Goal: Task Accomplishment & Management: Use online tool/utility

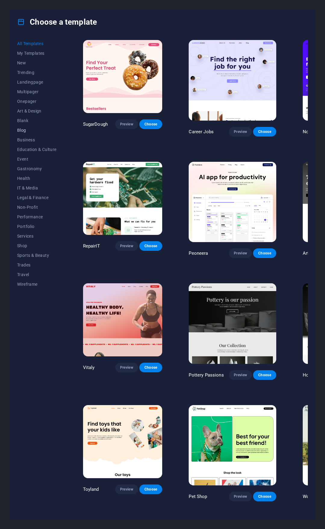
click at [21, 133] on button "Blog" at bounding box center [36, 130] width 39 height 10
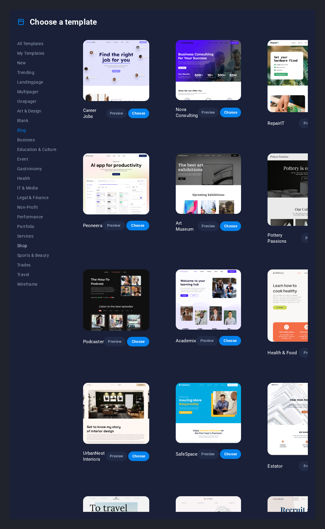
click at [33, 245] on span "Shop" at bounding box center [36, 245] width 39 height 5
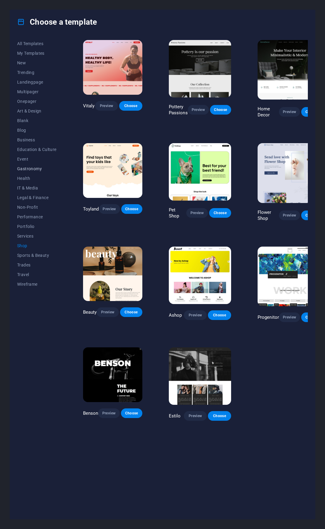
click at [31, 168] on span "Gastronomy" at bounding box center [36, 168] width 39 height 5
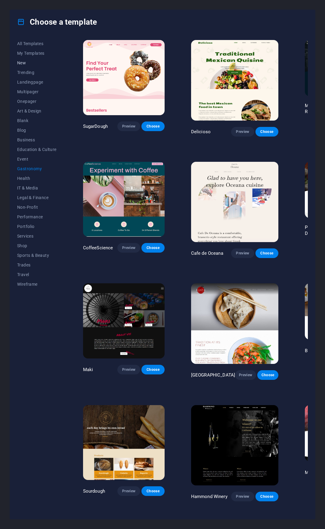
click at [30, 62] on span "New" at bounding box center [36, 62] width 39 height 5
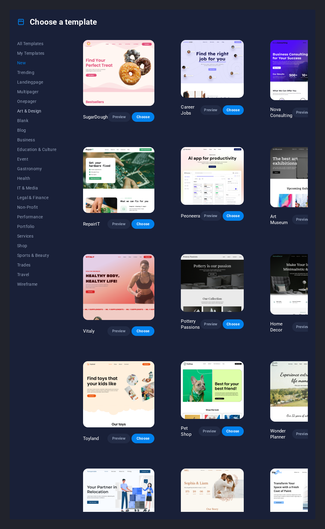
click at [30, 107] on button "Art & Design" at bounding box center [36, 111] width 39 height 10
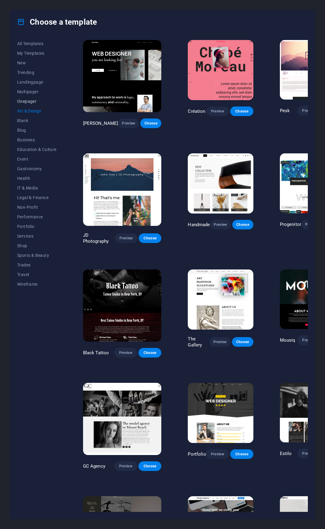
click at [30, 100] on span "Onepager" at bounding box center [36, 101] width 39 height 5
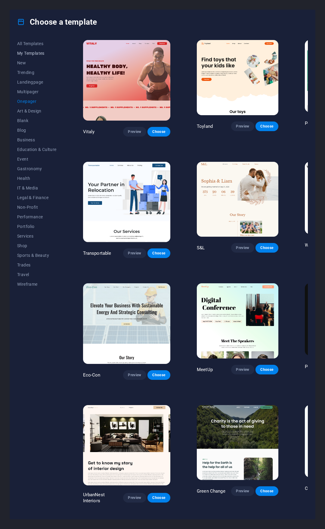
click at [29, 50] on button "My Templates" at bounding box center [36, 53] width 39 height 10
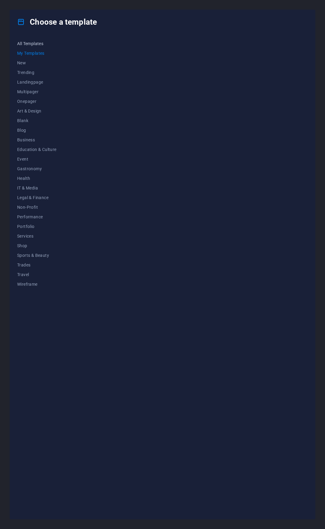
click at [30, 45] on span "All Templates" at bounding box center [36, 43] width 39 height 5
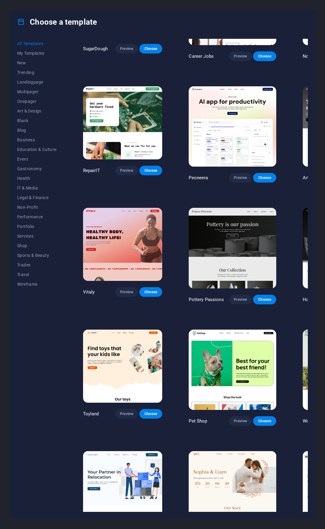
scroll to position [90, 0]
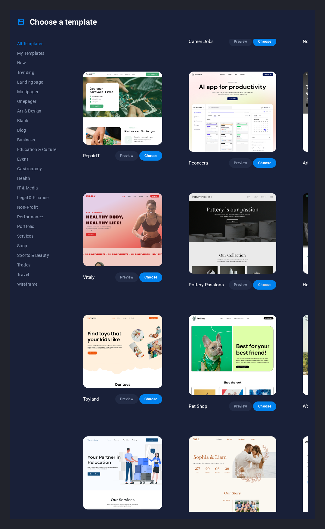
click at [258, 283] on span "Choose" at bounding box center [264, 285] width 13 height 5
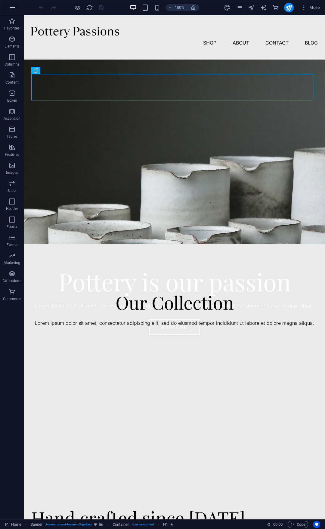
click at [15, 9] on icon "button" at bounding box center [12, 7] width 7 height 7
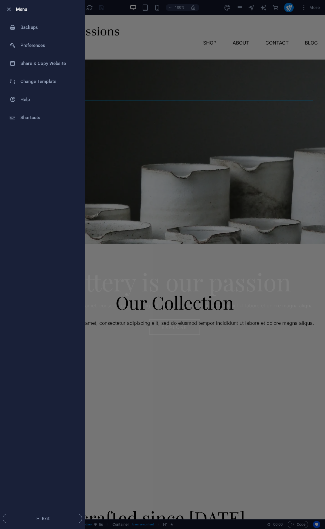
click at [286, 17] on div at bounding box center [162, 264] width 325 height 529
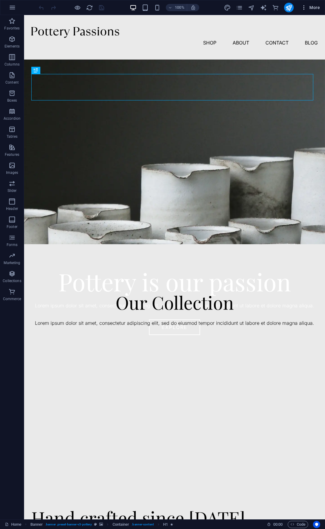
click at [311, 7] on span "More" at bounding box center [310, 8] width 19 height 6
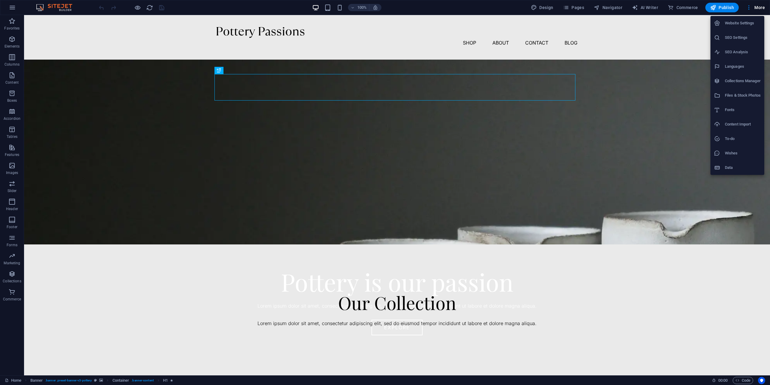
click at [325, 5] on div at bounding box center [385, 192] width 770 height 385
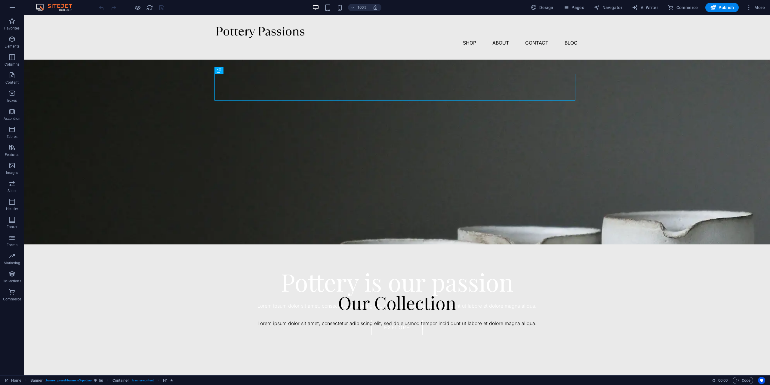
click at [325, 8] on span "Publish" at bounding box center [722, 8] width 24 height 6
